Goal: Find specific page/section: Find specific page/section

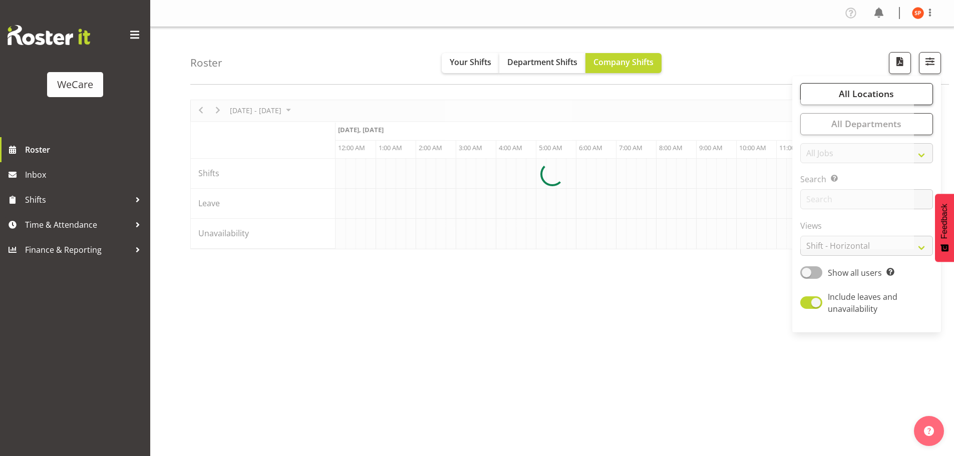
scroll to position [0, 4207]
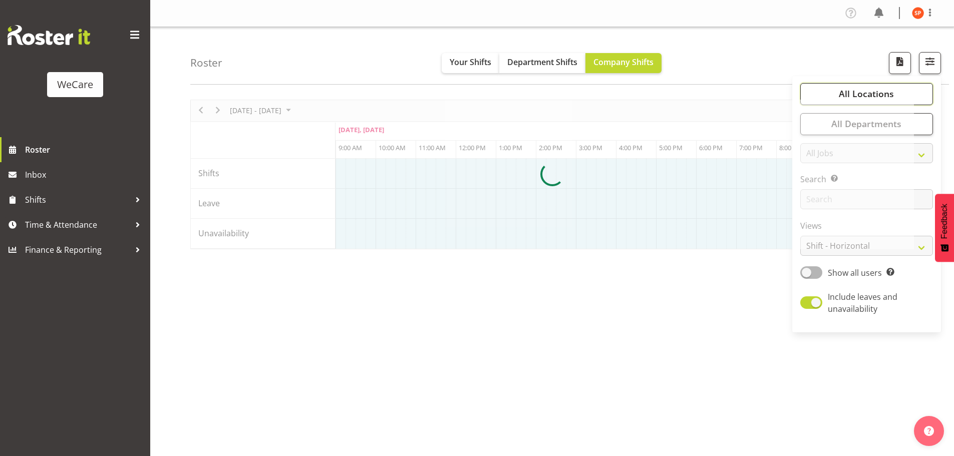
click at [893, 95] on span "All Locations" at bounding box center [866, 94] width 55 height 12
click at [845, 249] on div at bounding box center [552, 175] width 724 height 150
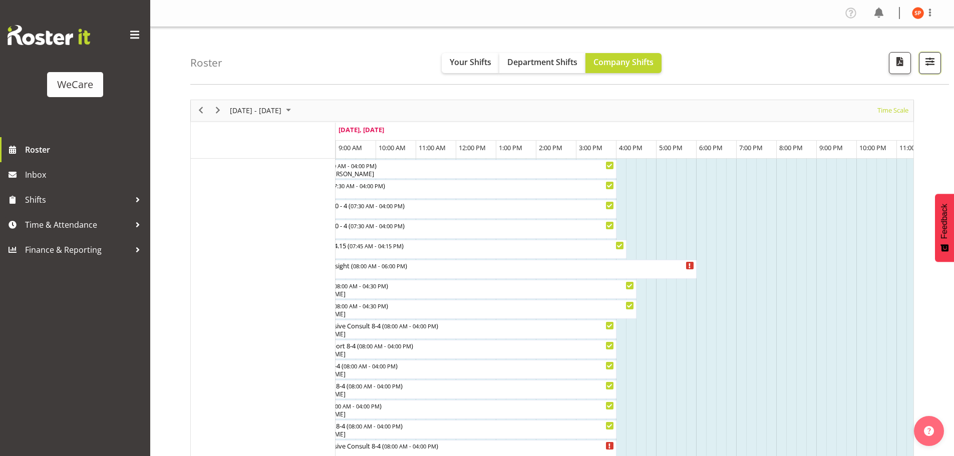
click at [931, 60] on span "button" at bounding box center [929, 61] width 13 height 13
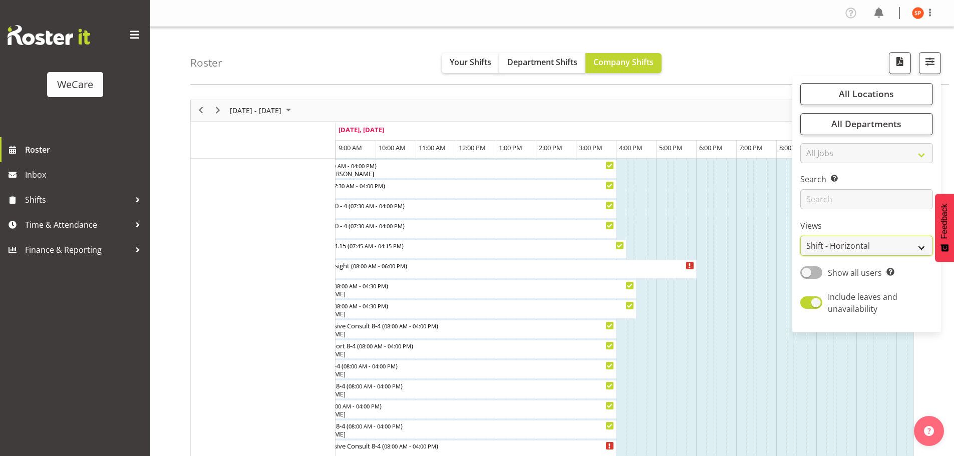
click at [854, 252] on select "Staff Role Shift - Horizontal Shift - Vertical Staff - Location" at bounding box center [866, 246] width 133 height 20
select select "location"
click at [801, 236] on select "Staff Role Shift - Horizontal Shift - Vertical Staff - Location" at bounding box center [866, 246] width 133 height 20
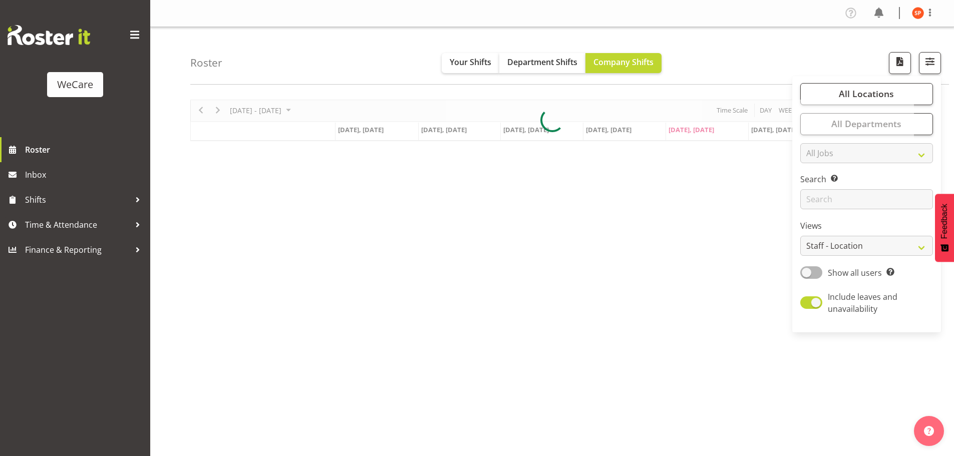
click at [741, 48] on div "Roster Your Shifts Department Shifts Company Shifts All Locations Clear Busines…" at bounding box center [569, 56] width 759 height 58
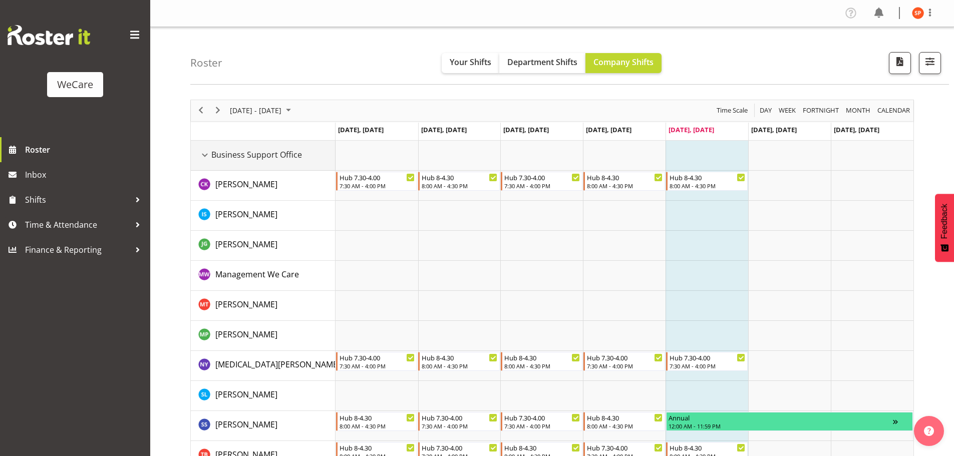
click at [207, 154] on div "Business Support Office resource" at bounding box center [204, 155] width 13 height 13
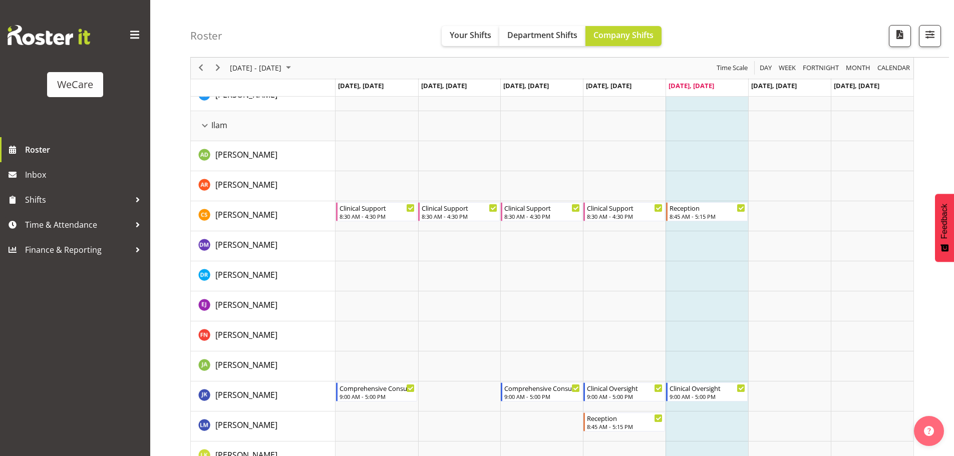
scroll to position [751, 0]
click at [207, 125] on div "Ilam resource" at bounding box center [204, 125] width 13 height 13
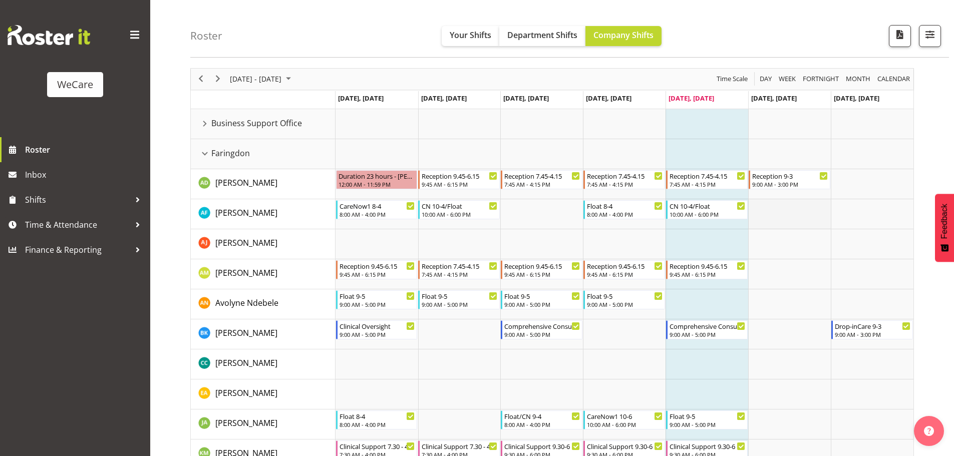
scroll to position [0, 0]
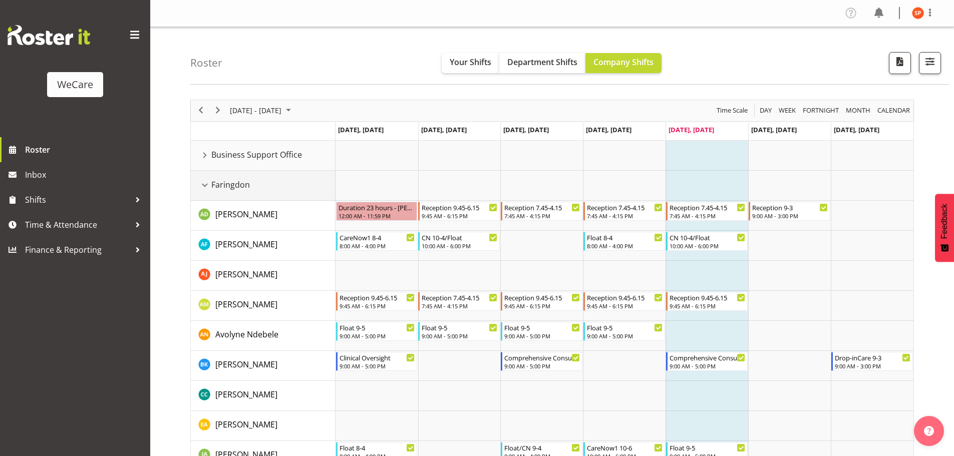
click at [208, 188] on div "Faringdon resource" at bounding box center [204, 185] width 13 height 13
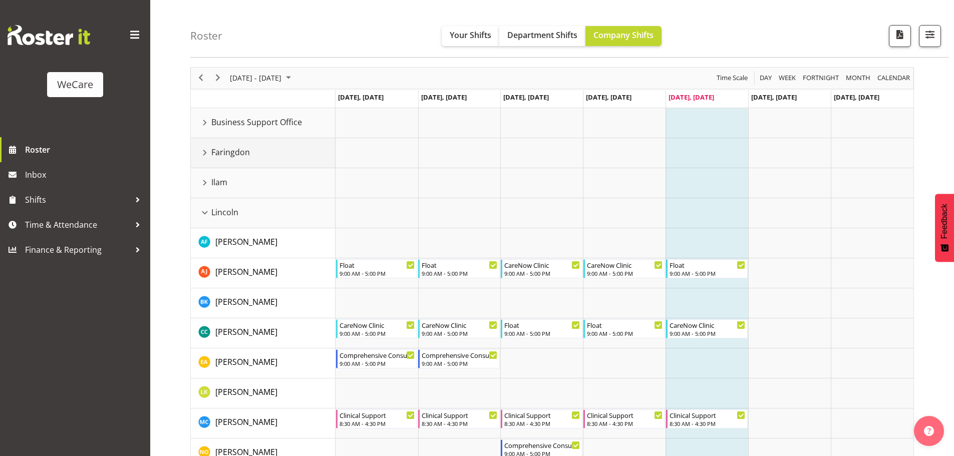
scroll to position [50, 0]
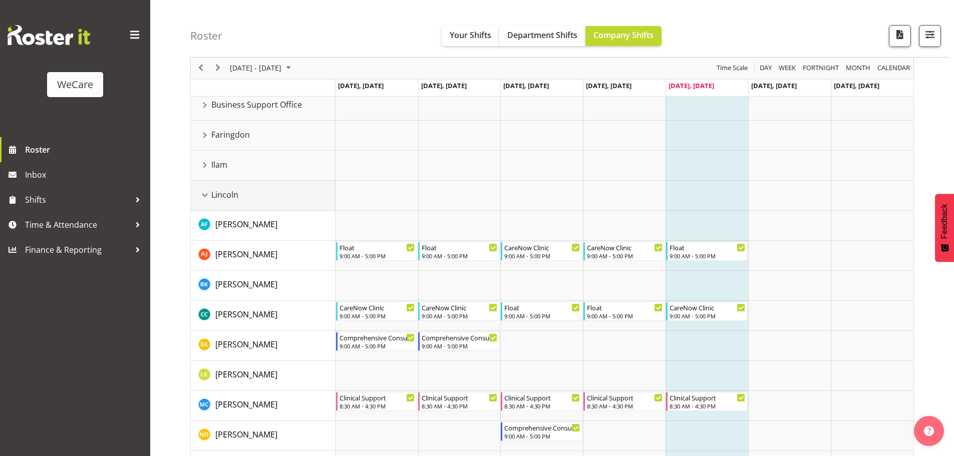
click at [205, 193] on div "Lincoln resource" at bounding box center [204, 195] width 13 height 13
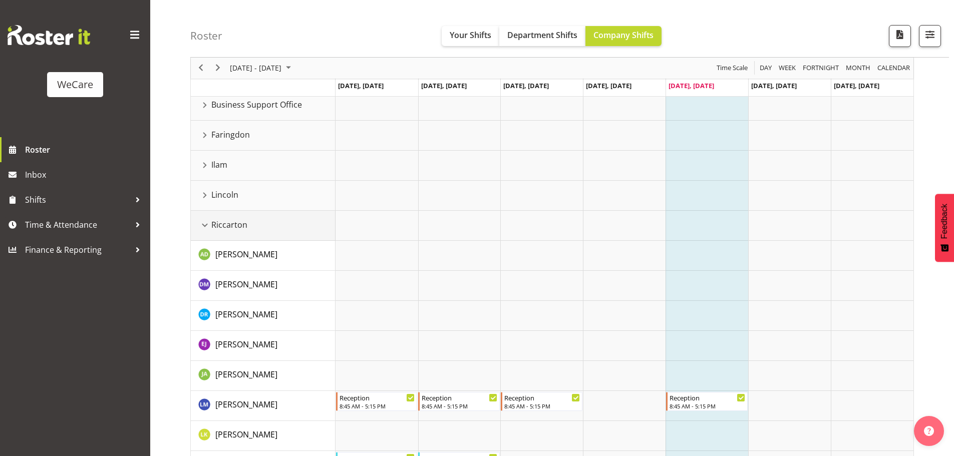
click at [207, 227] on div "Riccarton resource" at bounding box center [204, 225] width 13 height 13
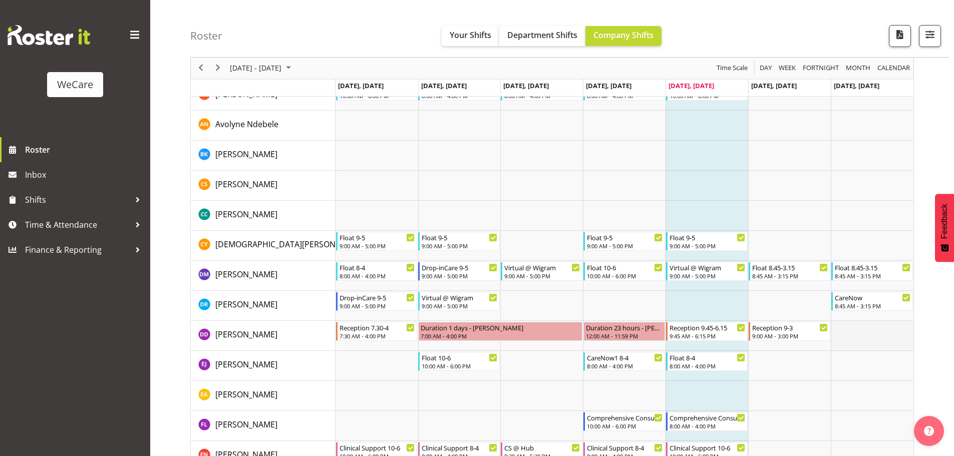
scroll to position [501, 0]
